Goal: Task Accomplishment & Management: Use online tool/utility

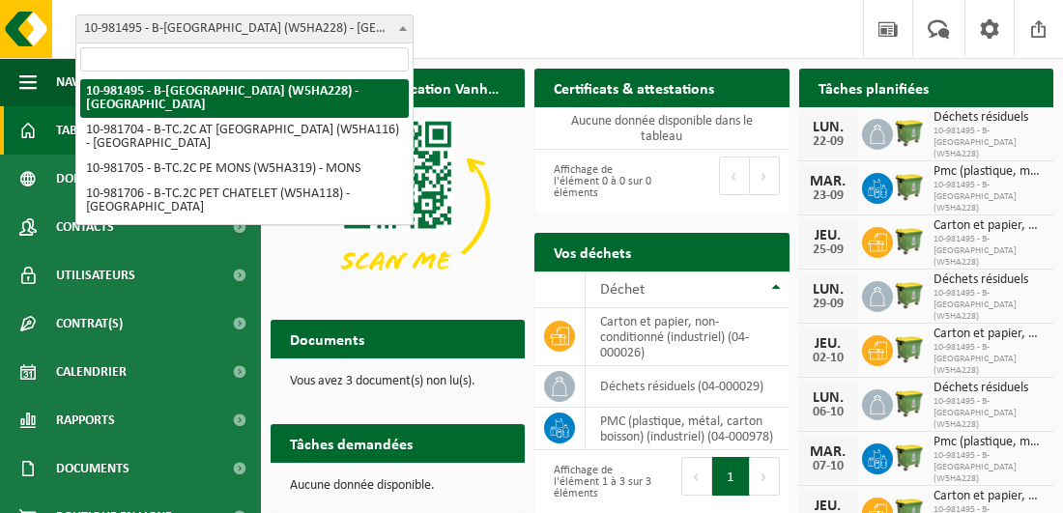
click at [401, 29] on b at bounding box center [403, 28] width 8 height 5
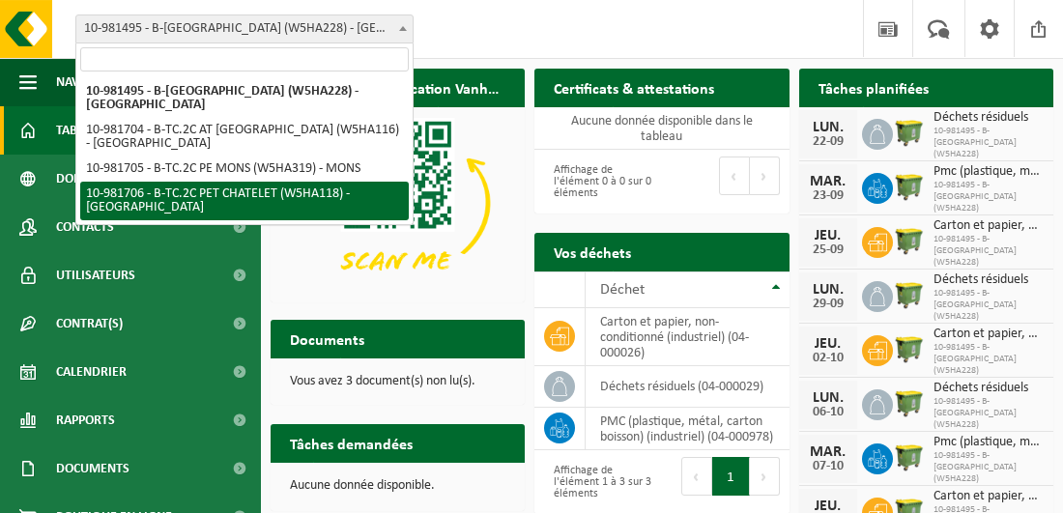
select select "162142"
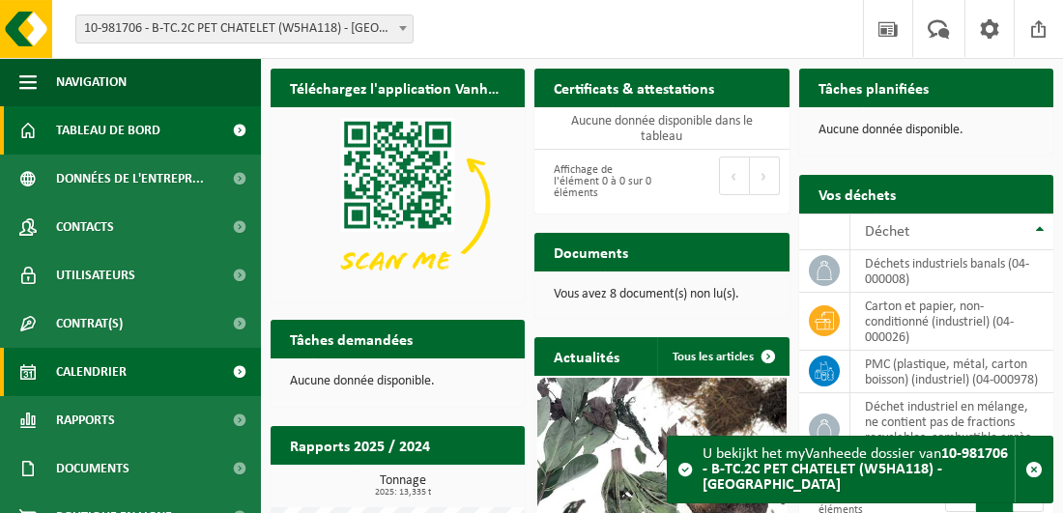
click at [53, 373] on link "Calendrier" at bounding box center [130, 372] width 261 height 48
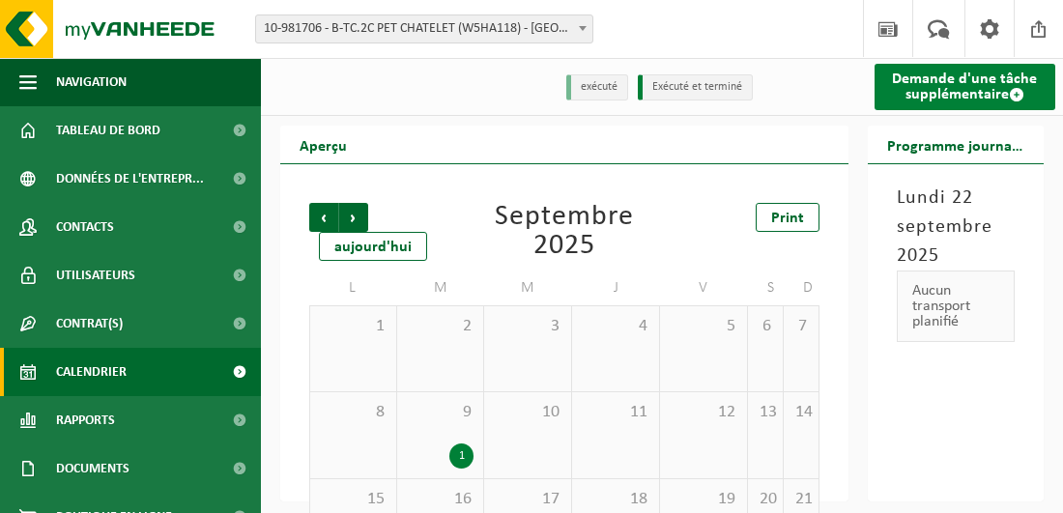
click at [995, 79] on link "Demande d'une tâche supplémentaire" at bounding box center [966, 87] width 182 height 46
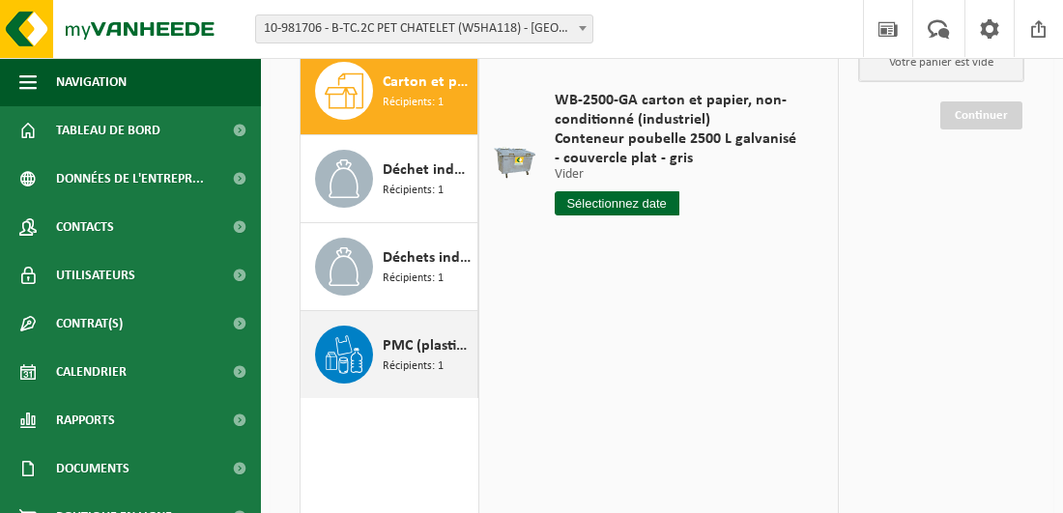
scroll to position [193, 0]
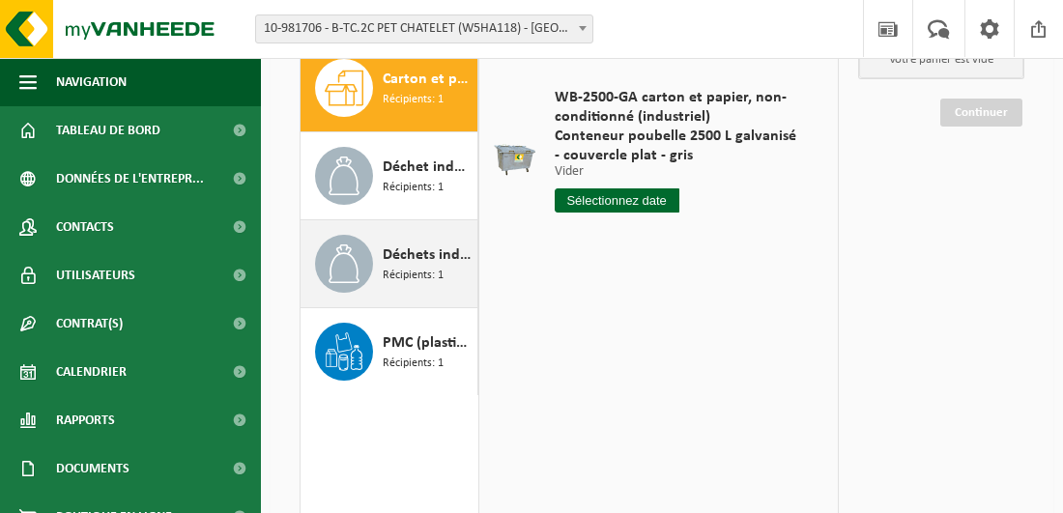
click at [434, 254] on span "Déchets industriels banals" at bounding box center [428, 255] width 90 height 23
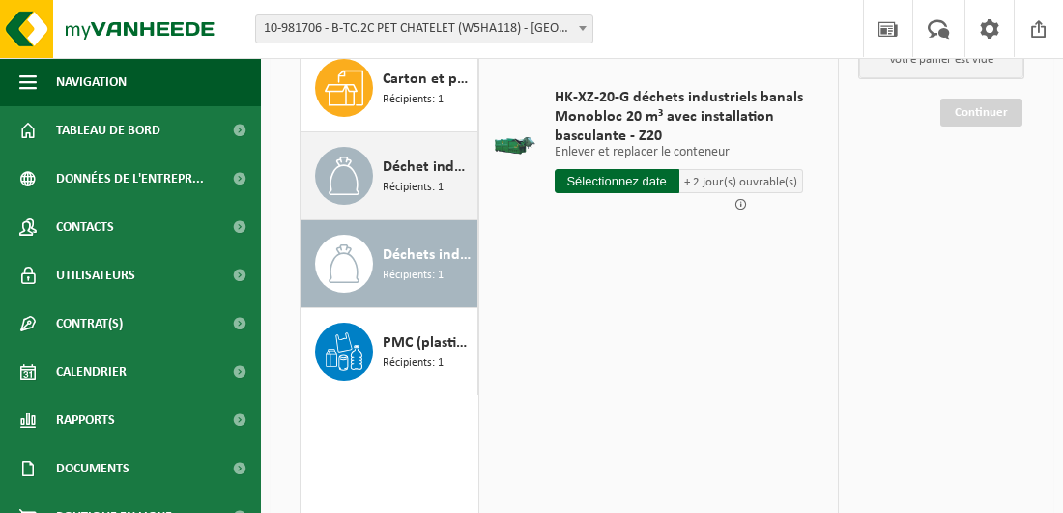
click at [417, 157] on span "Déchet industriel en mélange, ne contient pas de fractions recyclables, combust…" at bounding box center [428, 167] width 90 height 23
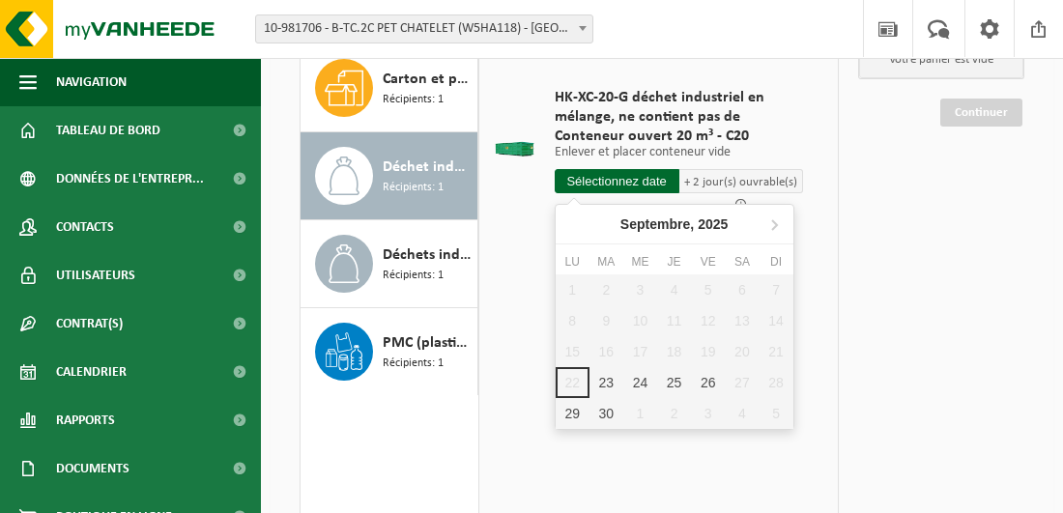
click at [627, 181] on input "text" at bounding box center [617, 181] width 125 height 24
click at [637, 383] on div "24" at bounding box center [640, 382] width 34 height 31
type input "à partir de 2025-09-24"
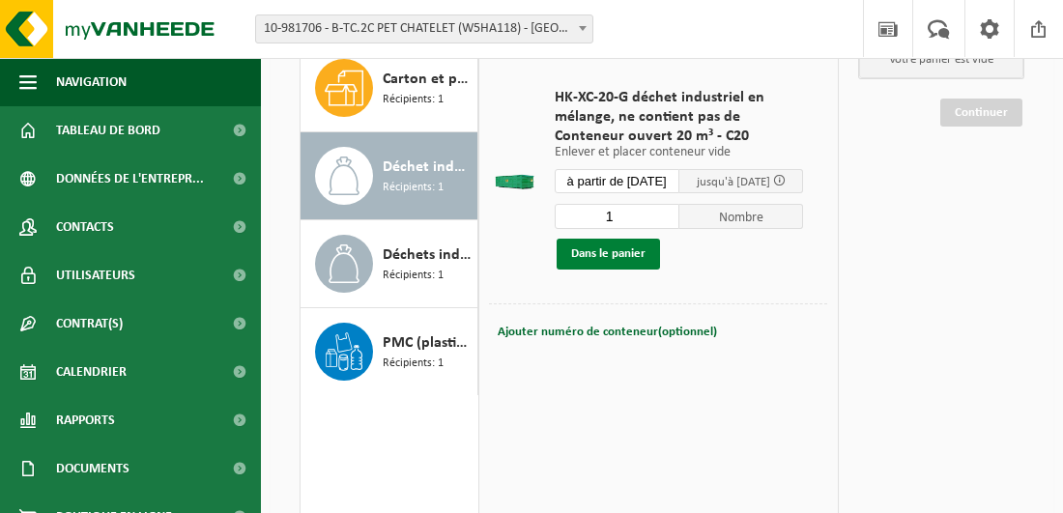
click at [600, 252] on button "Dans le panier" at bounding box center [608, 254] width 103 height 31
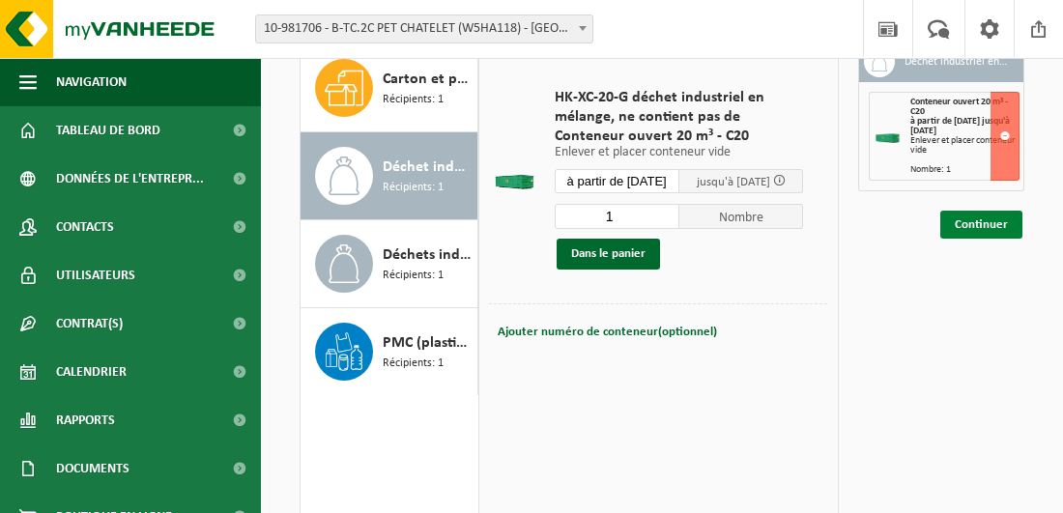
click at [992, 220] on link "Continuer" at bounding box center [981, 225] width 82 height 28
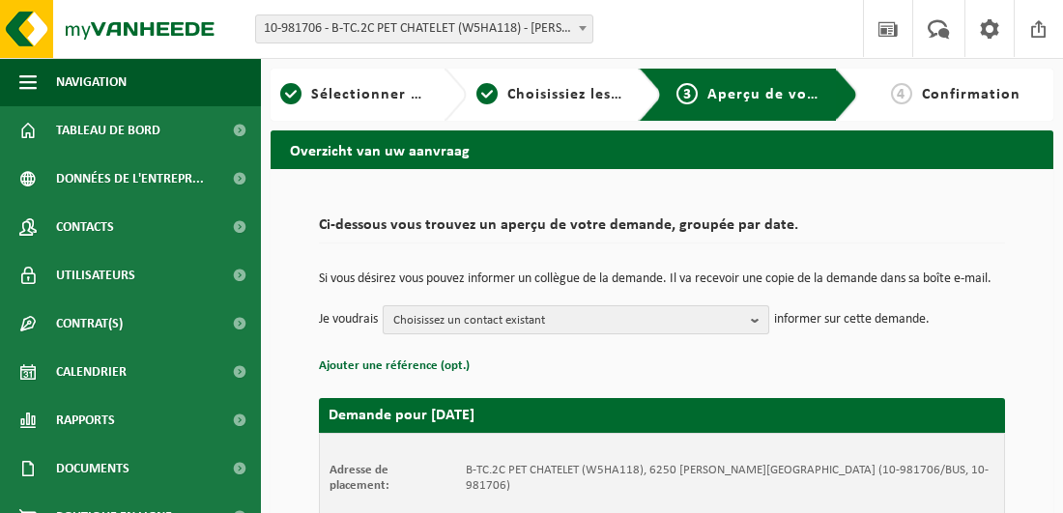
click at [758, 332] on b "button" at bounding box center [759, 319] width 17 height 27
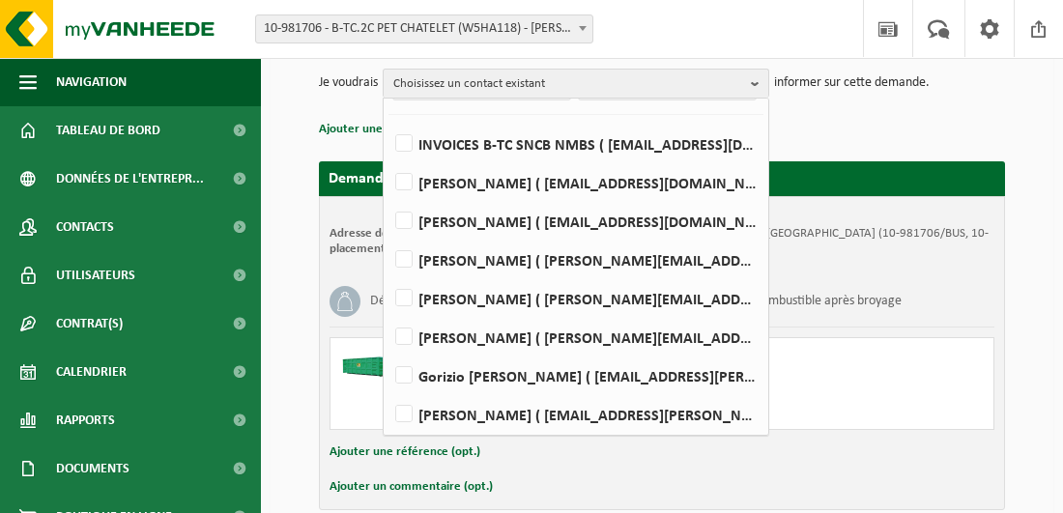
scroll to position [290, 0]
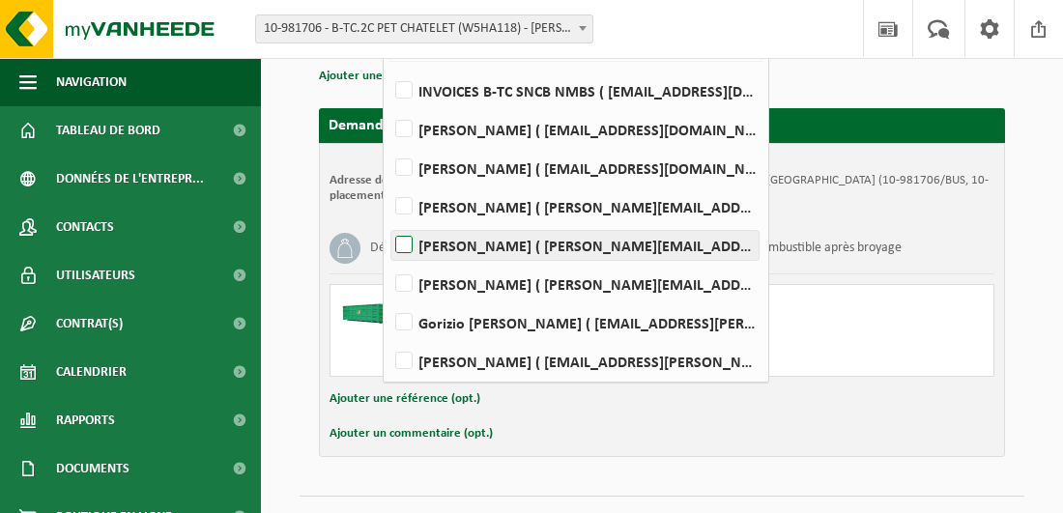
click at [410, 251] on label "Nadine Krol ( nadine.krol@belgiantrain.be )" at bounding box center [574, 245] width 367 height 29
click at [389, 221] on input "Nadine Krol ( nadine.krol@belgiantrain.be )" at bounding box center [388, 220] width 1 height 1
checkbox input "true"
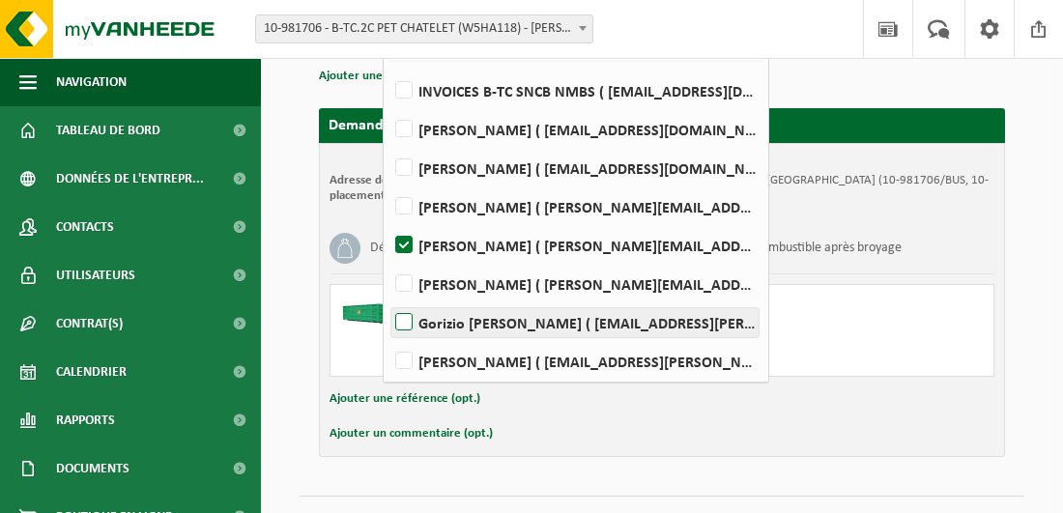
click at [407, 330] on label "Gorizio Salemme ( gorizio.salemme@belgiantrain.be )" at bounding box center [574, 322] width 367 height 29
click at [389, 299] on input "Gorizio Salemme ( gorizio.salemme@belgiantrain.be )" at bounding box center [388, 298] width 1 height 1
checkbox input "true"
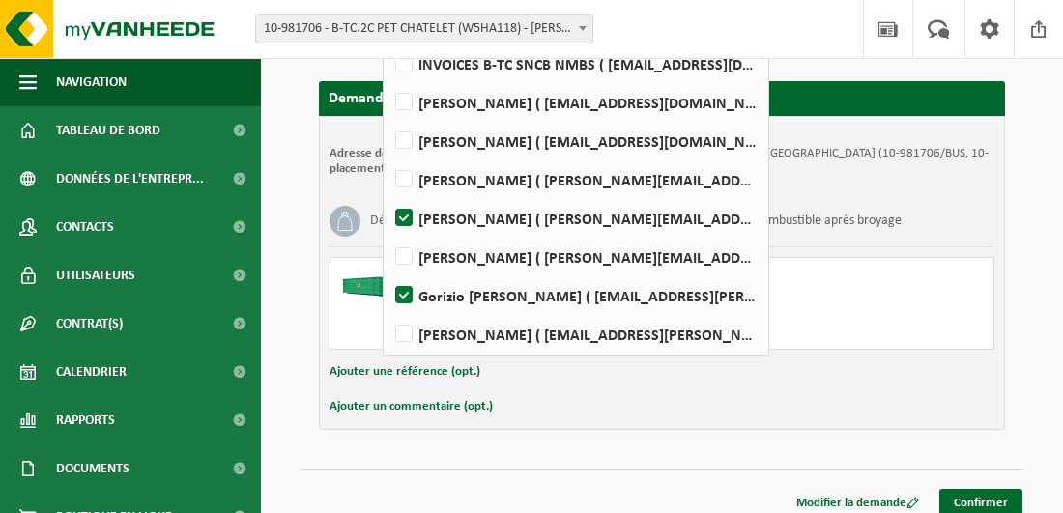
scroll to position [340, 0]
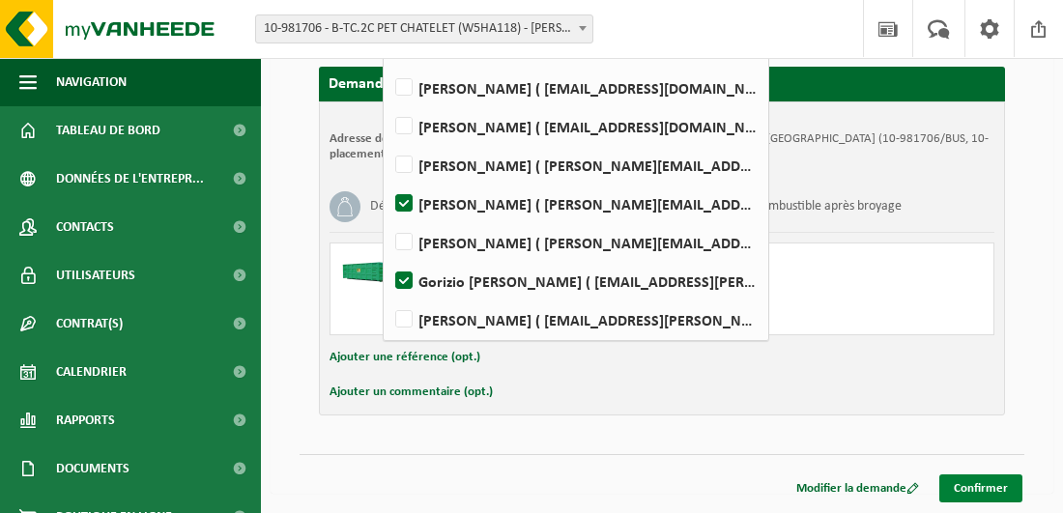
click at [982, 492] on link "Confirmer" at bounding box center [980, 489] width 83 height 28
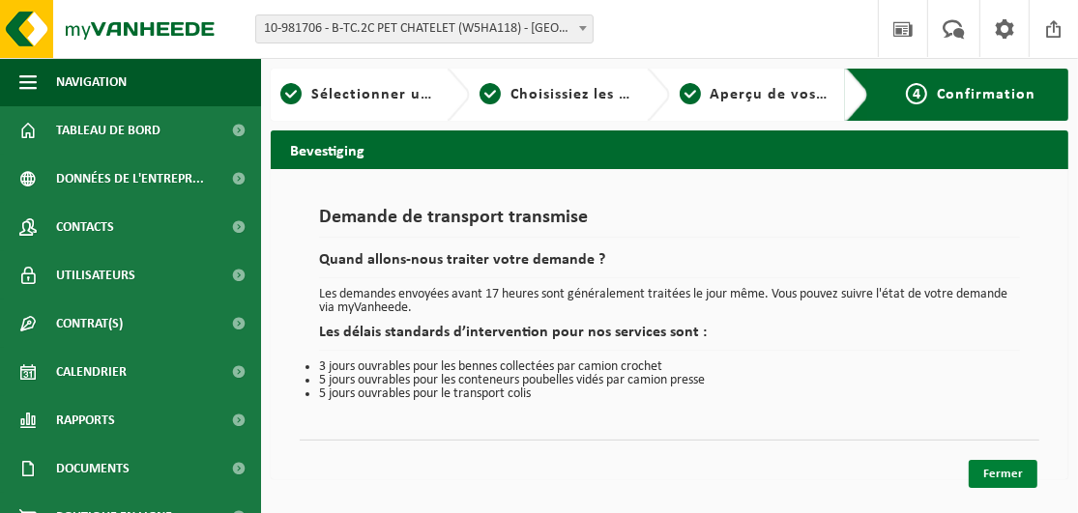
click at [1003, 473] on link "Fermer" at bounding box center [1002, 474] width 69 height 28
